Goal: Use online tool/utility: Use online tool/utility

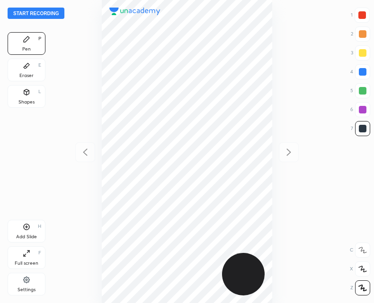
scroll to position [303, 222]
click at [33, 14] on button "Start recording" at bounding box center [36, 13] width 57 height 11
click at [27, 225] on icon at bounding box center [27, 227] width 8 height 8
click at [82, 153] on icon at bounding box center [84, 152] width 11 height 11
click at [289, 154] on icon at bounding box center [289, 151] width 4 height 7
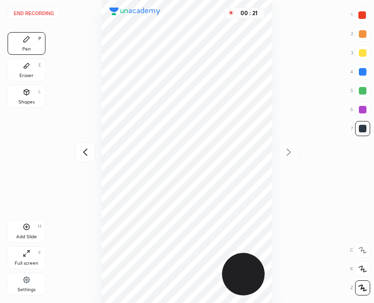
click at [81, 152] on icon at bounding box center [84, 152] width 11 height 11
click at [296, 151] on div at bounding box center [289, 152] width 20 height 20
click at [84, 153] on icon at bounding box center [85, 151] width 4 height 7
click at [44, 12] on button "End recording" at bounding box center [34, 13] width 52 height 11
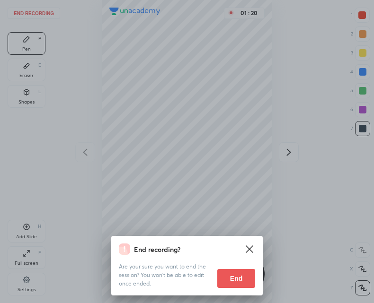
click at [231, 277] on button "End" at bounding box center [236, 278] width 38 height 19
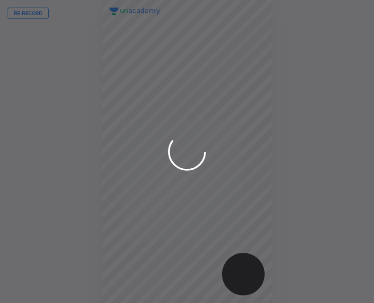
click at [307, 150] on div at bounding box center [187, 151] width 374 height 303
